Goal: Find specific page/section: Find specific page/section

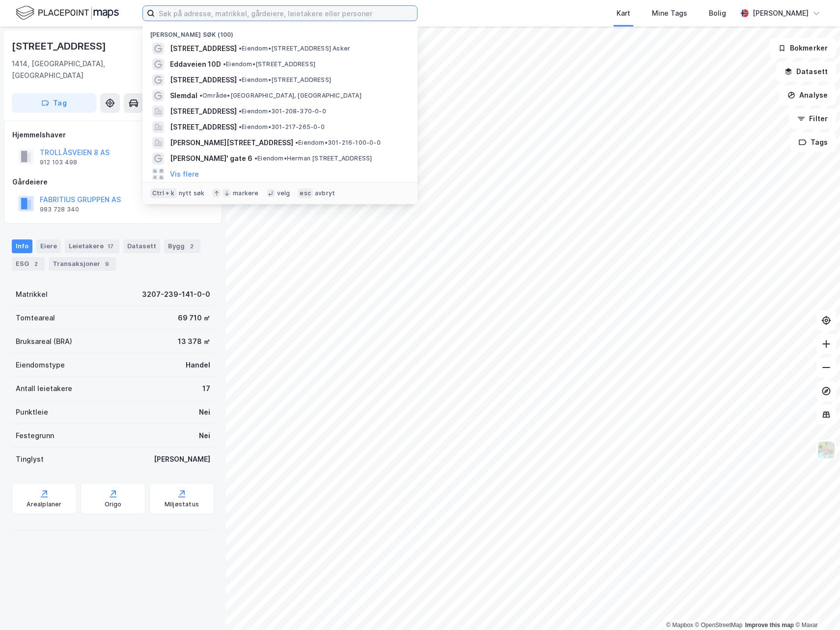
click at [230, 12] on input at bounding box center [286, 13] width 262 height 15
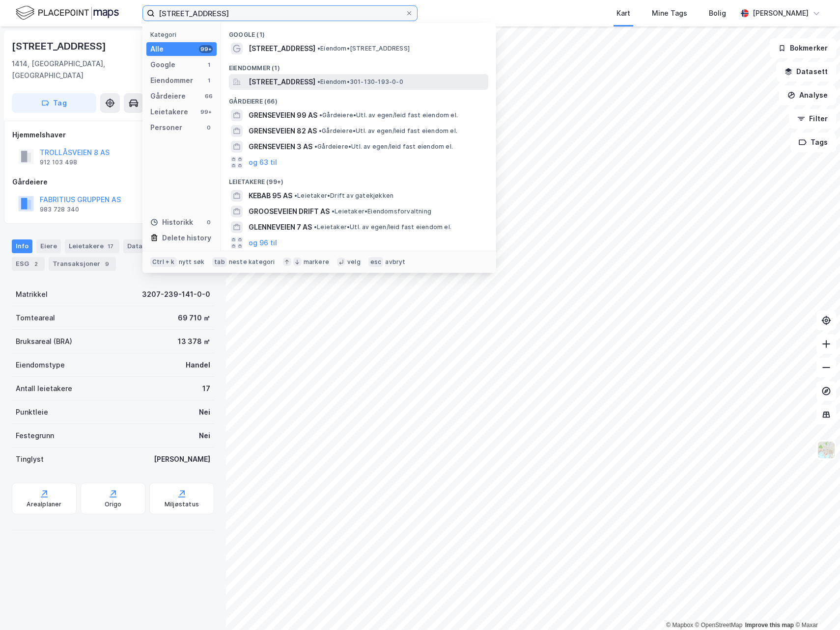
type input "[STREET_ADDRESS]"
